Goal: Task Accomplishment & Management: Use online tool/utility

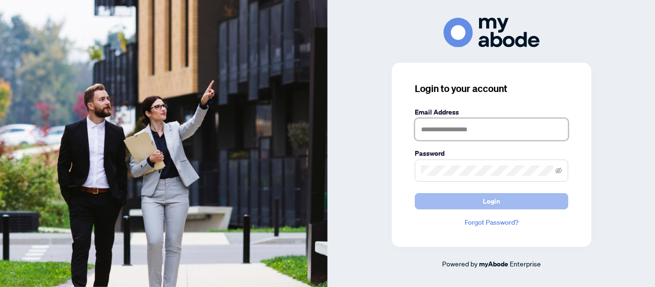
type input "**********"
click at [460, 201] on button "Login" at bounding box center [491, 201] width 153 height 16
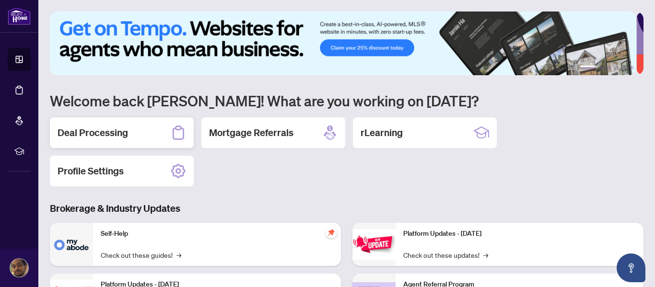
click at [115, 133] on h2 "Deal Processing" at bounding box center [93, 132] width 70 height 13
